Goal: Information Seeking & Learning: Learn about a topic

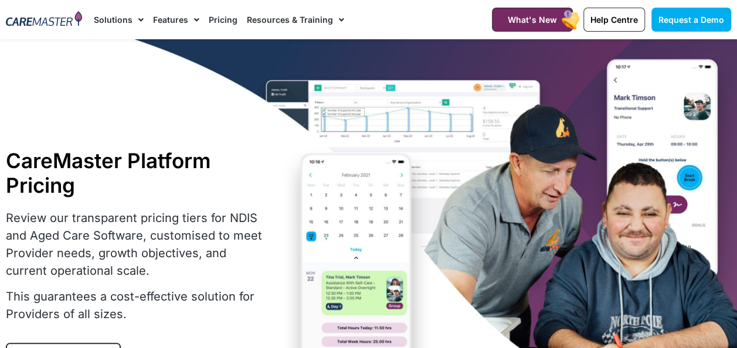
click at [219, 23] on link "Pricing" at bounding box center [223, 19] width 29 height 39
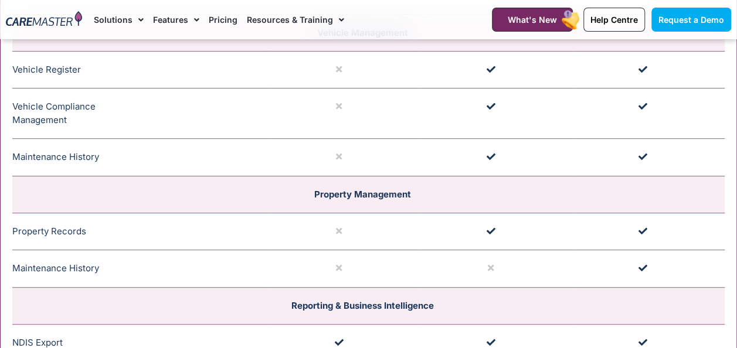
scroll to position [2579, 0]
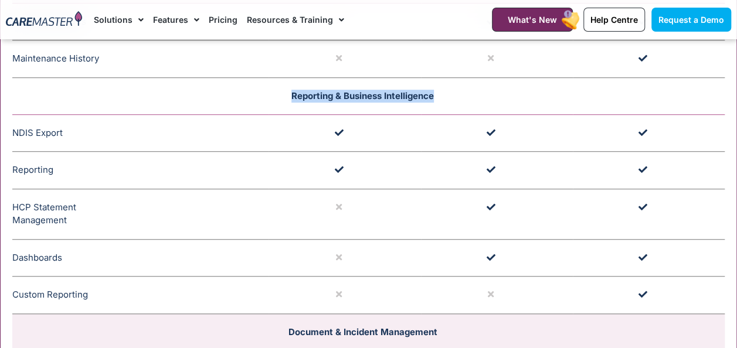
drag, startPoint x: 281, startPoint y: 86, endPoint x: 475, endPoint y: 84, distance: 194.0
click at [475, 84] on td "Reporting & Business Intelligence" at bounding box center [368, 95] width 712 height 37
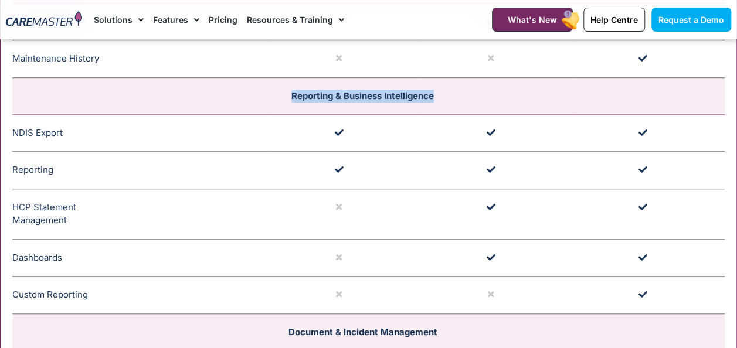
copy span "Reporting & Business Intelligence"
click at [382, 152] on td at bounding box center [344, 171] width 152 height 38
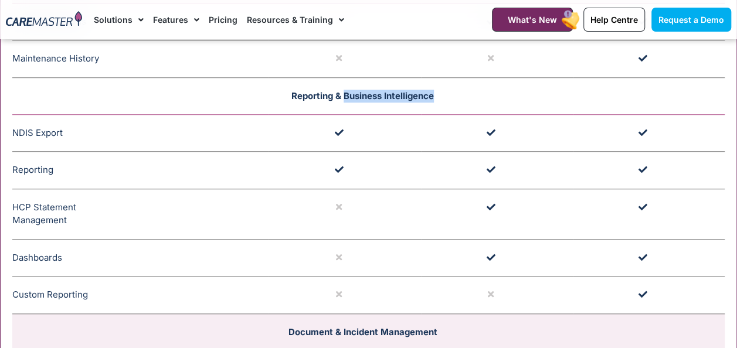
drag, startPoint x: 465, startPoint y: 91, endPoint x: 345, endPoint y: 98, distance: 120.9
click at [345, 98] on td "Reporting & Business Intelligence" at bounding box center [368, 95] width 712 height 37
copy span "Business Intelligence"
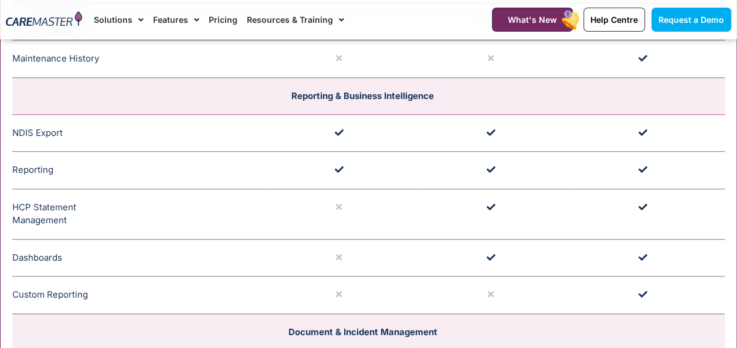
drag, startPoint x: 345, startPoint y: 98, endPoint x: 346, endPoint y: 118, distance: 20.5
click at [346, 118] on td at bounding box center [344, 133] width 152 height 38
